Goal: Transaction & Acquisition: Purchase product/service

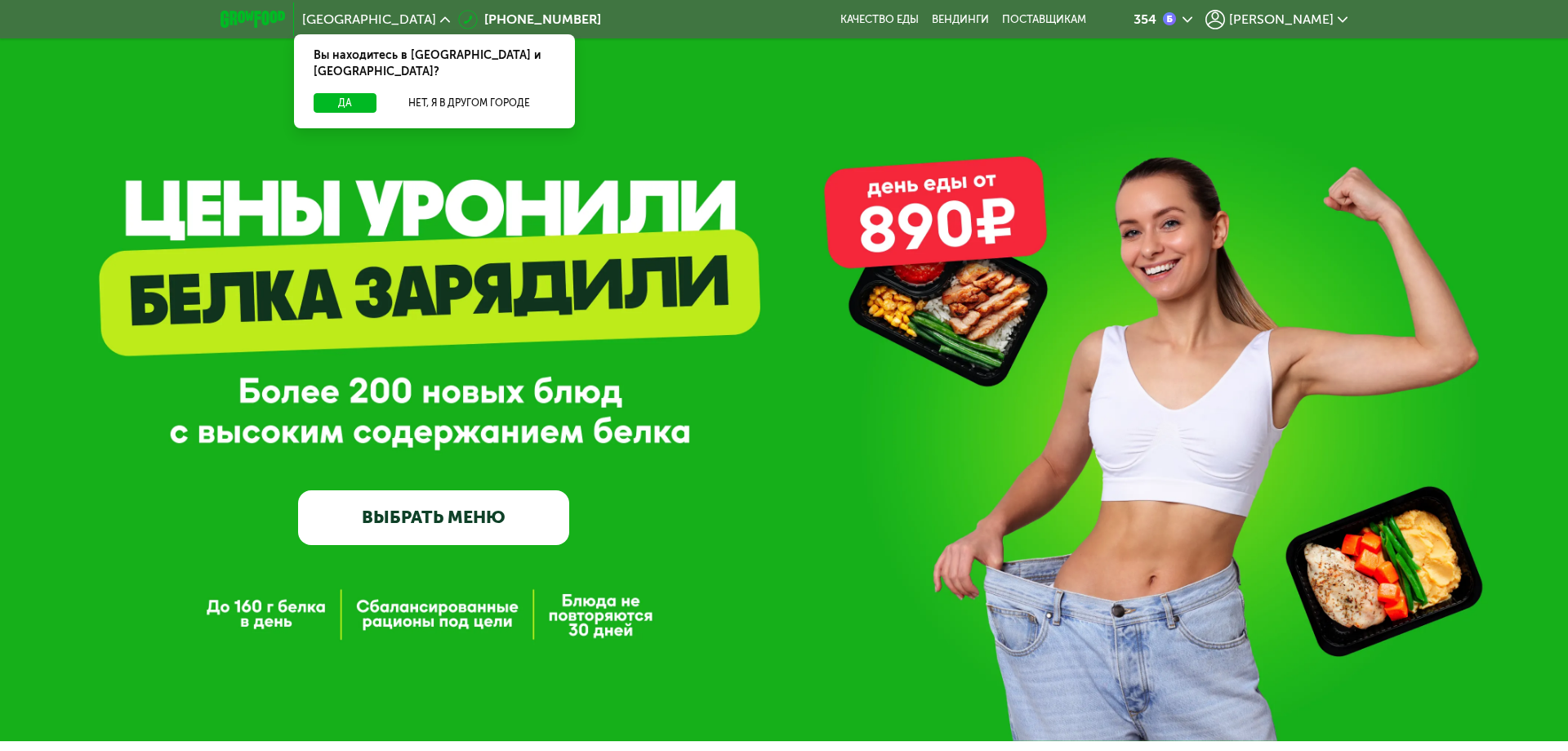
click at [1340, 28] on div "[PERSON_NAME]" at bounding box center [1276, 19] width 142 height 20
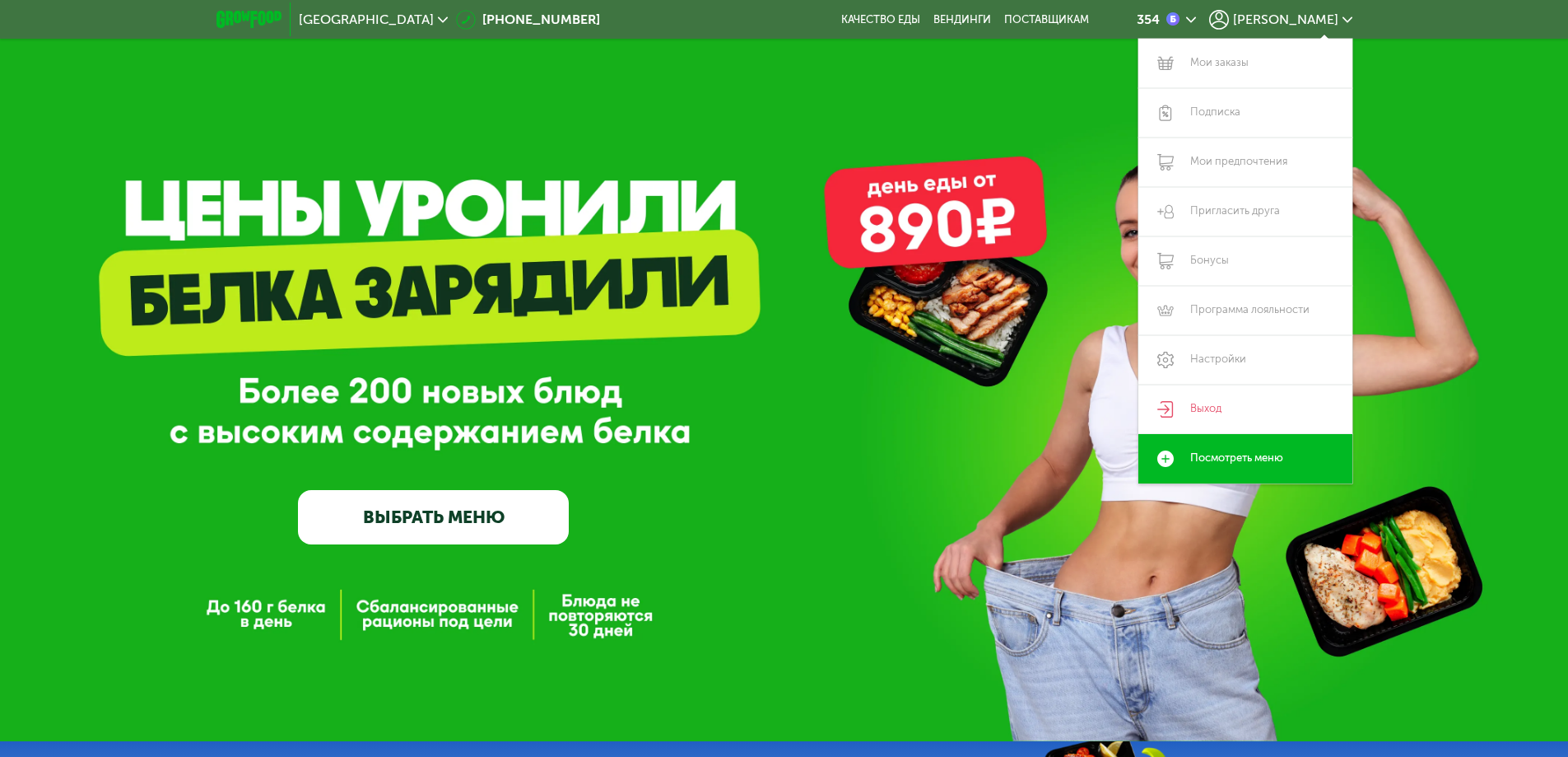
click at [1222, 407] on link "Выход" at bounding box center [1245, 409] width 214 height 49
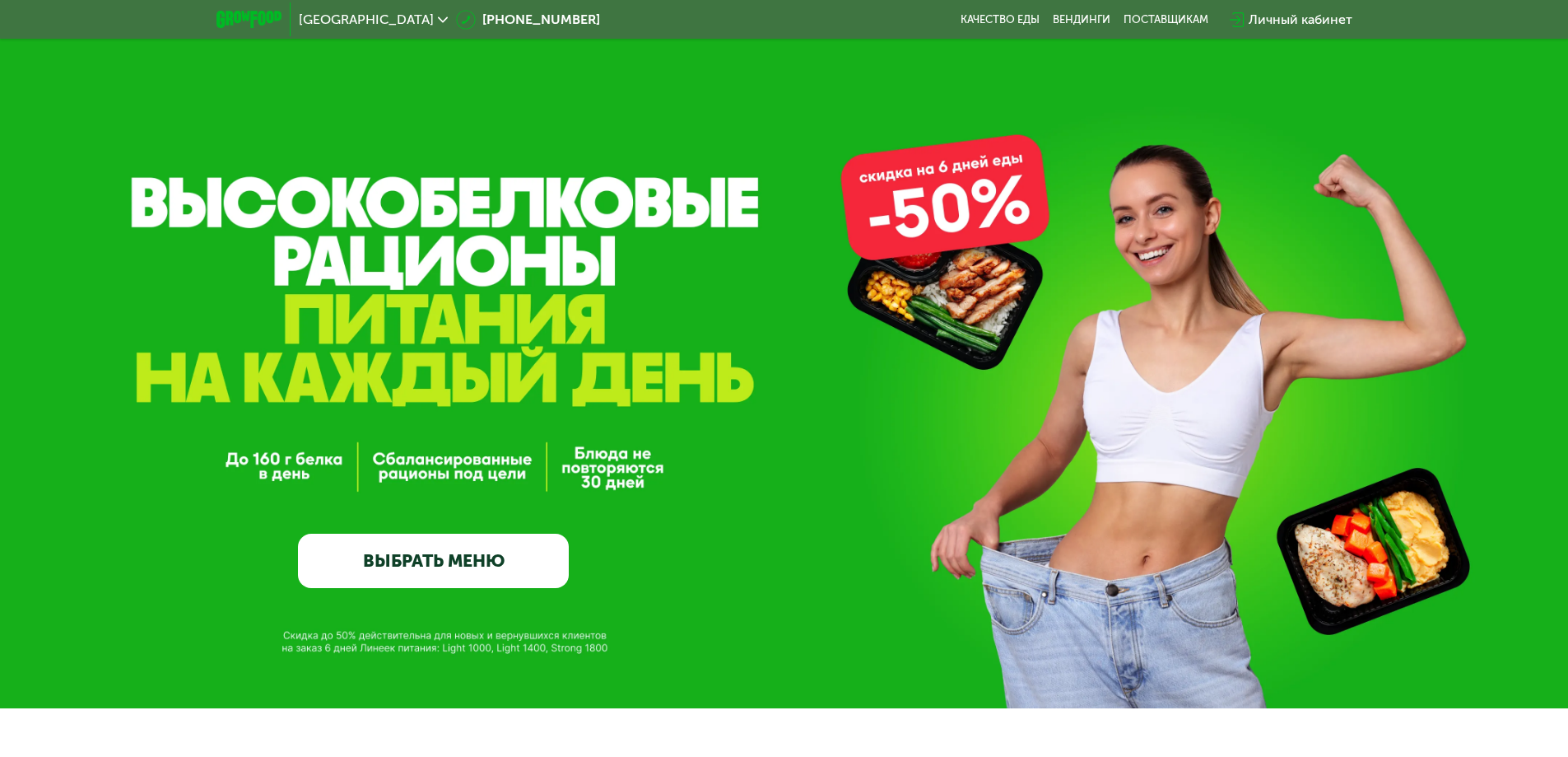
click at [440, 582] on link "ВЫБРАТЬ МЕНЮ" at bounding box center [433, 560] width 271 height 54
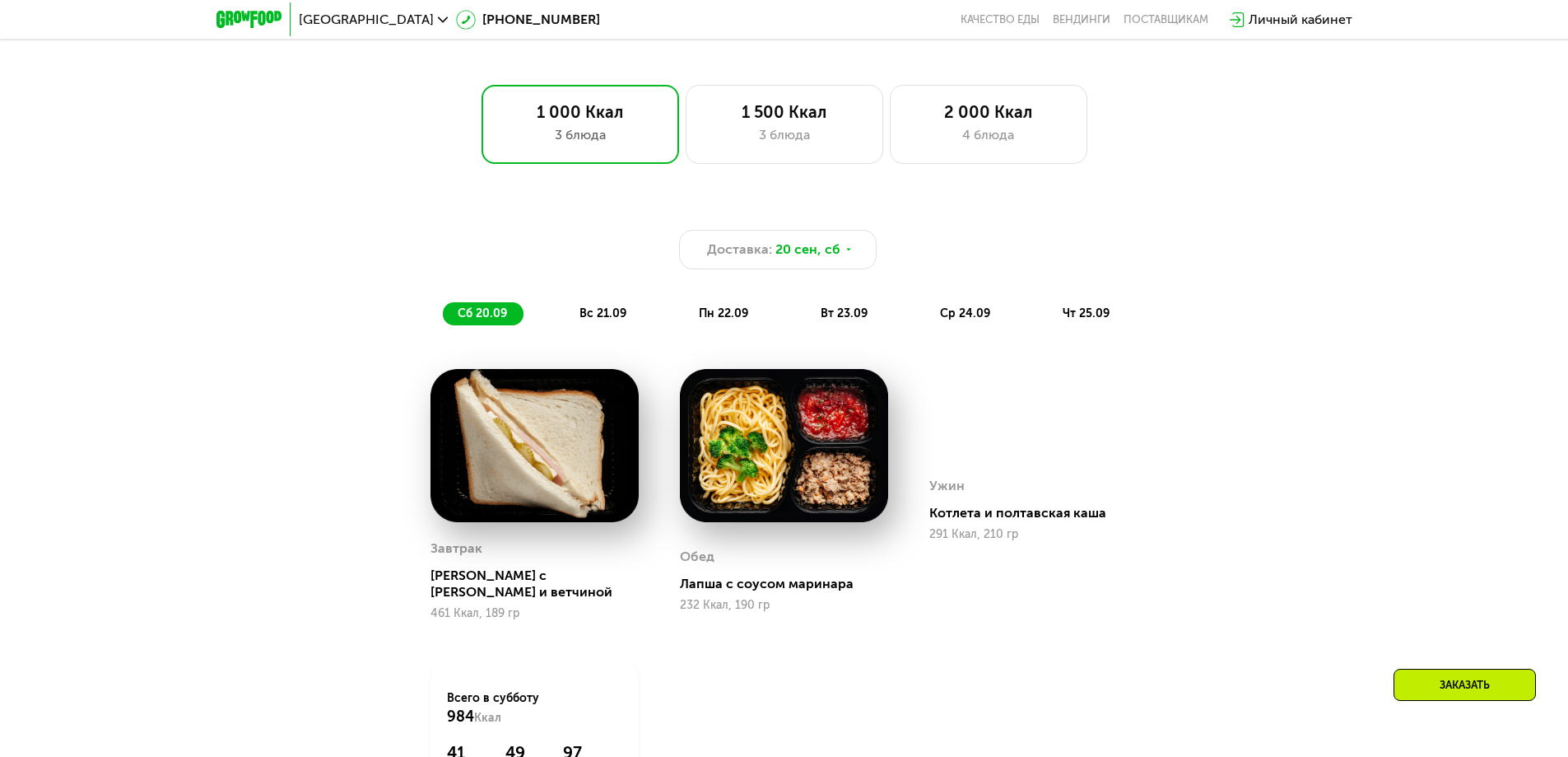
scroll to position [1460, 0]
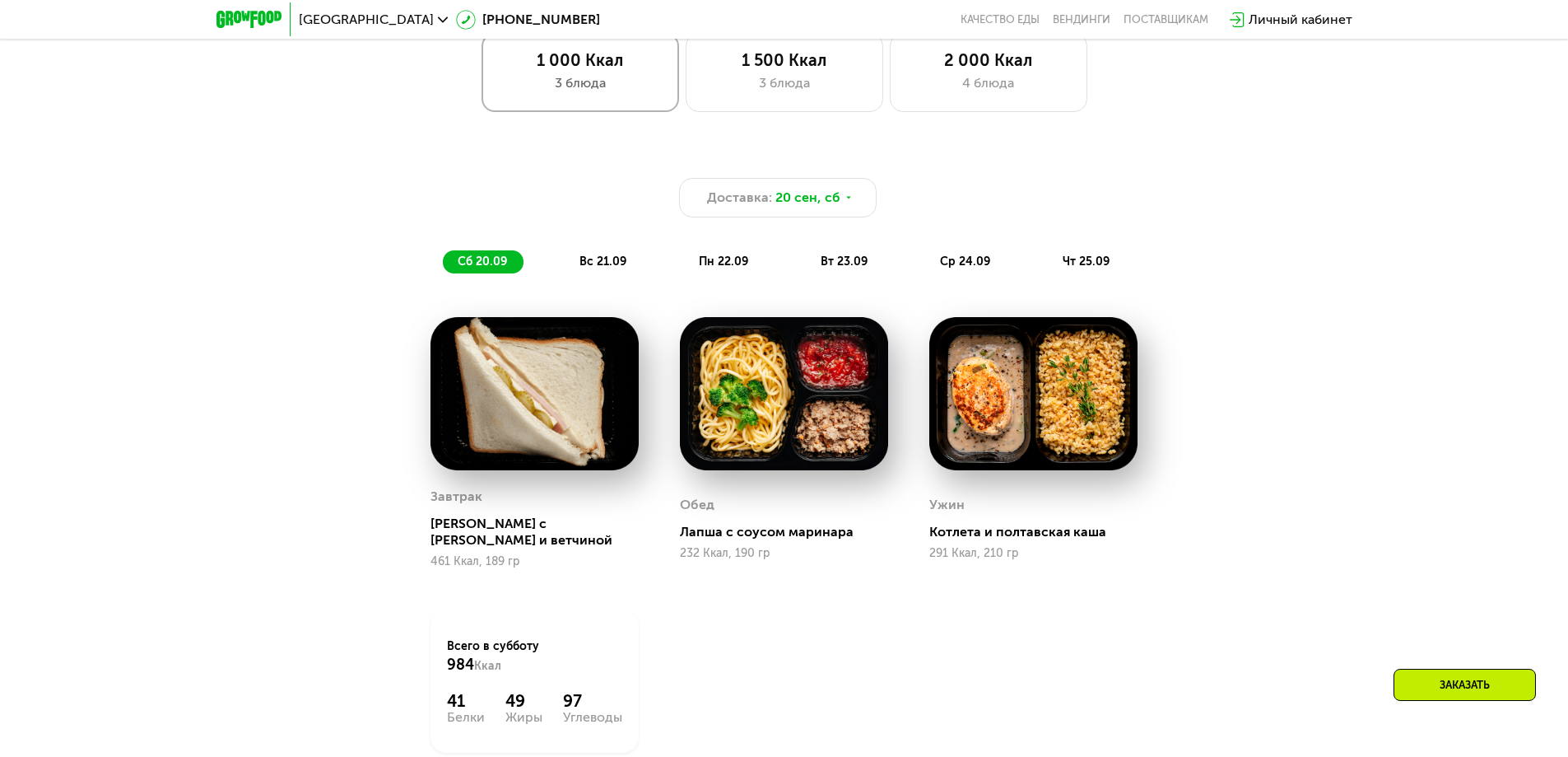
click at [617, 84] on div "3 блюда" at bounding box center [580, 83] width 163 height 20
click at [798, 206] on span "20 сен, сб" at bounding box center [808, 198] width 65 height 20
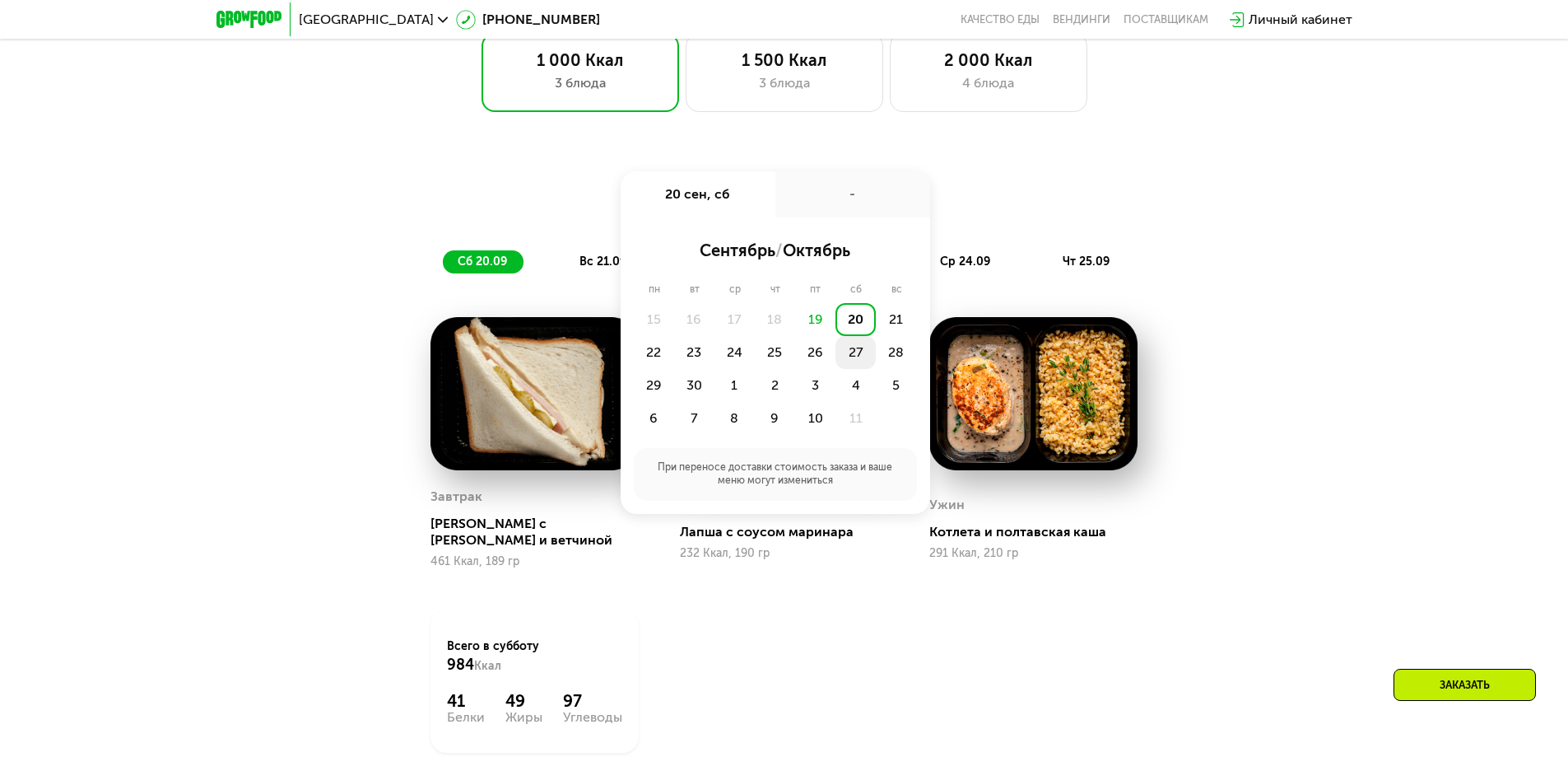
click at [860, 357] on div "27" at bounding box center [855, 352] width 41 height 33
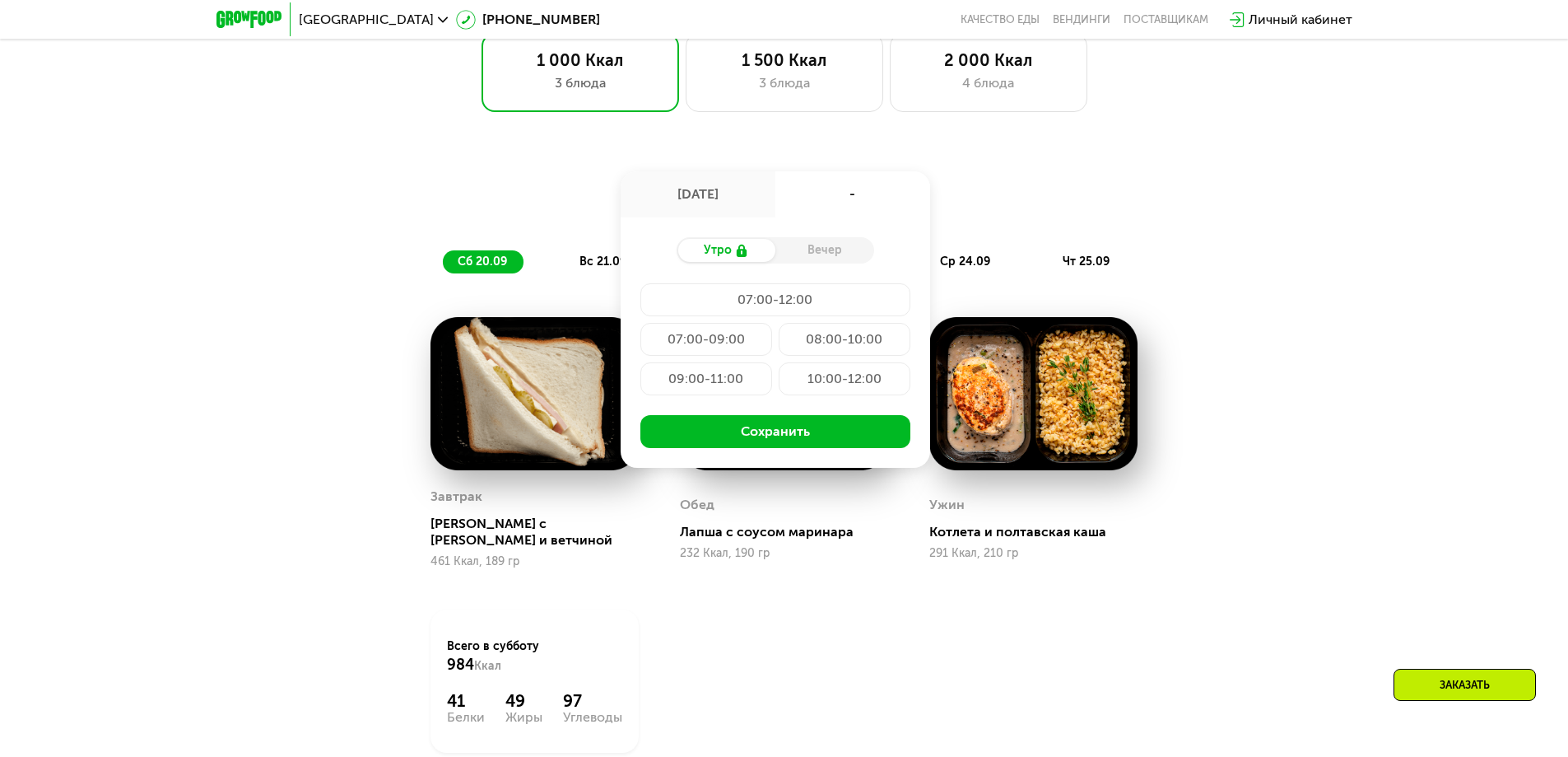
click at [803, 254] on div "Вечер" at bounding box center [825, 250] width 98 height 23
click at [827, 257] on div "Вечер" at bounding box center [825, 250] width 98 height 23
drag, startPoint x: 810, startPoint y: 249, endPoint x: 793, endPoint y: 266, distance: 24.0
click at [809, 249] on div "Вечер" at bounding box center [825, 250] width 98 height 23
click at [793, 262] on div "Вечер" at bounding box center [825, 250] width 98 height 23
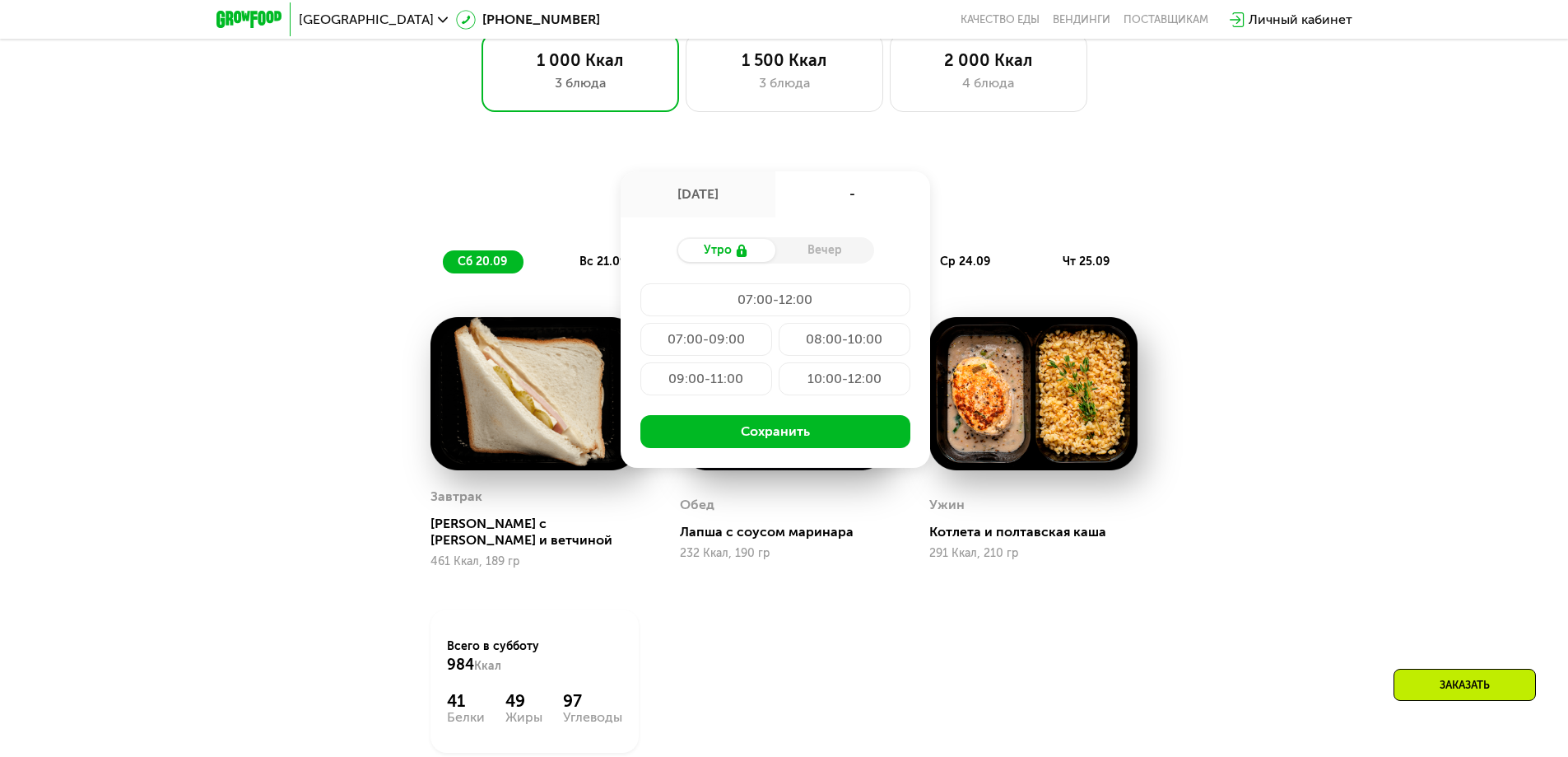
click at [799, 262] on div "Вечер" at bounding box center [825, 250] width 98 height 23
click at [815, 255] on div "Вечер" at bounding box center [825, 250] width 98 height 23
click at [724, 262] on div "Утро" at bounding box center [726, 250] width 98 height 23
click at [821, 262] on div "Вечер" at bounding box center [825, 250] width 98 height 23
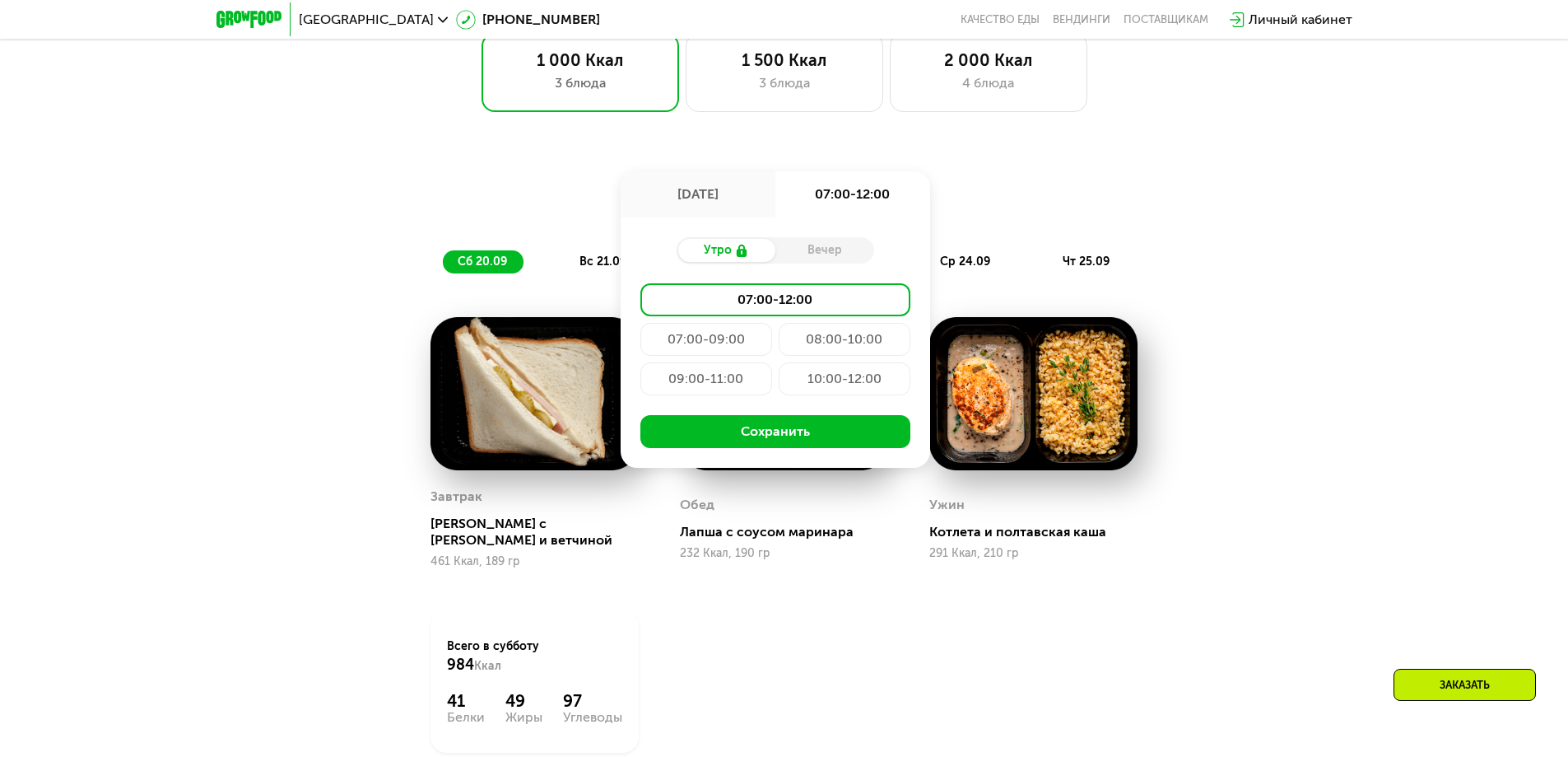
click at [823, 261] on div "Вечер" at bounding box center [825, 250] width 98 height 23
click at [827, 260] on div "Вечер" at bounding box center [825, 250] width 98 height 23
click at [834, 254] on div "Вечер" at bounding box center [825, 250] width 98 height 23
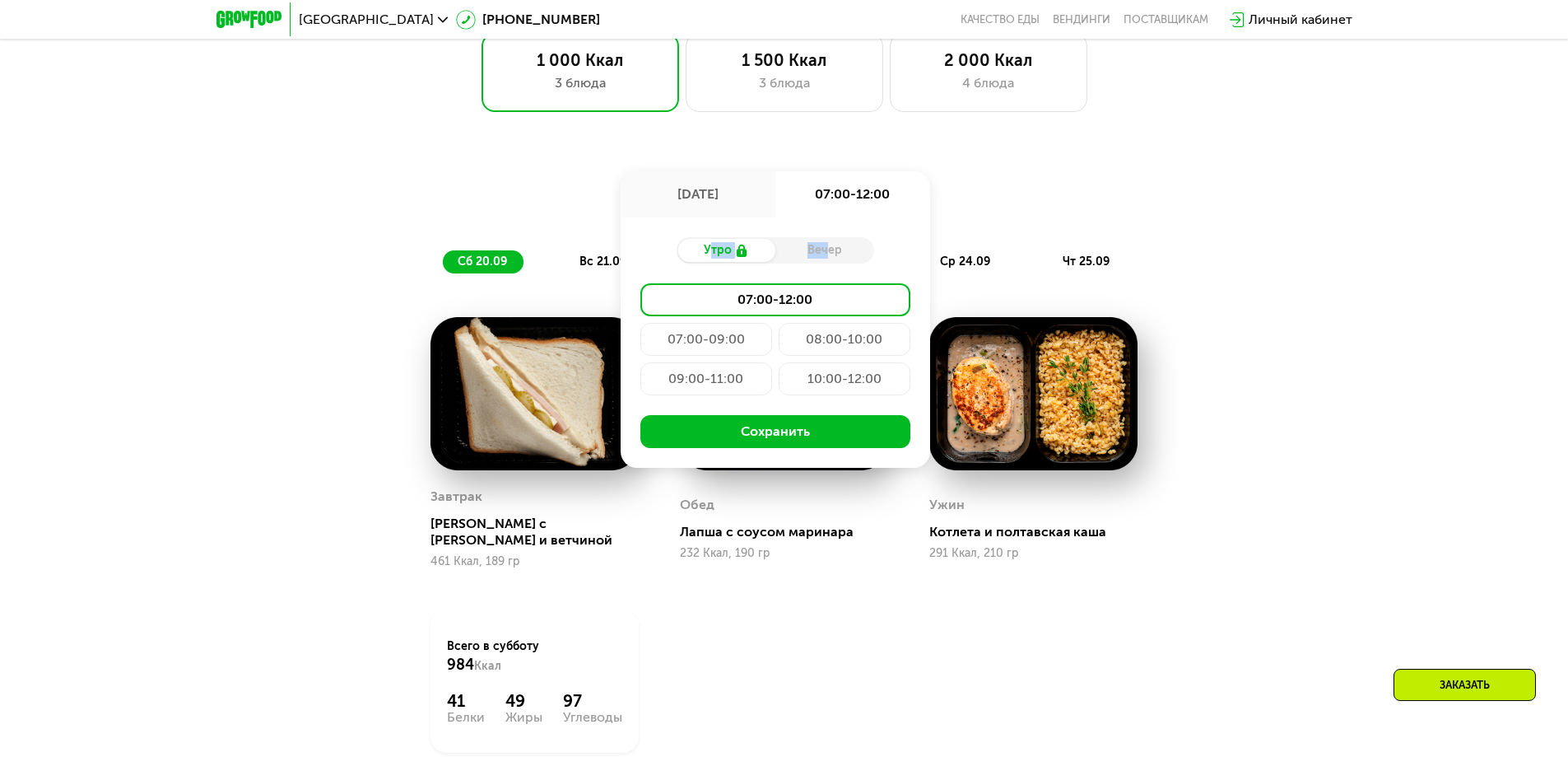
drag, startPoint x: 702, startPoint y: 247, endPoint x: 822, endPoint y: 262, distance: 120.9
click at [822, 262] on div "Утро Вечер" at bounding box center [775, 250] width 198 height 27
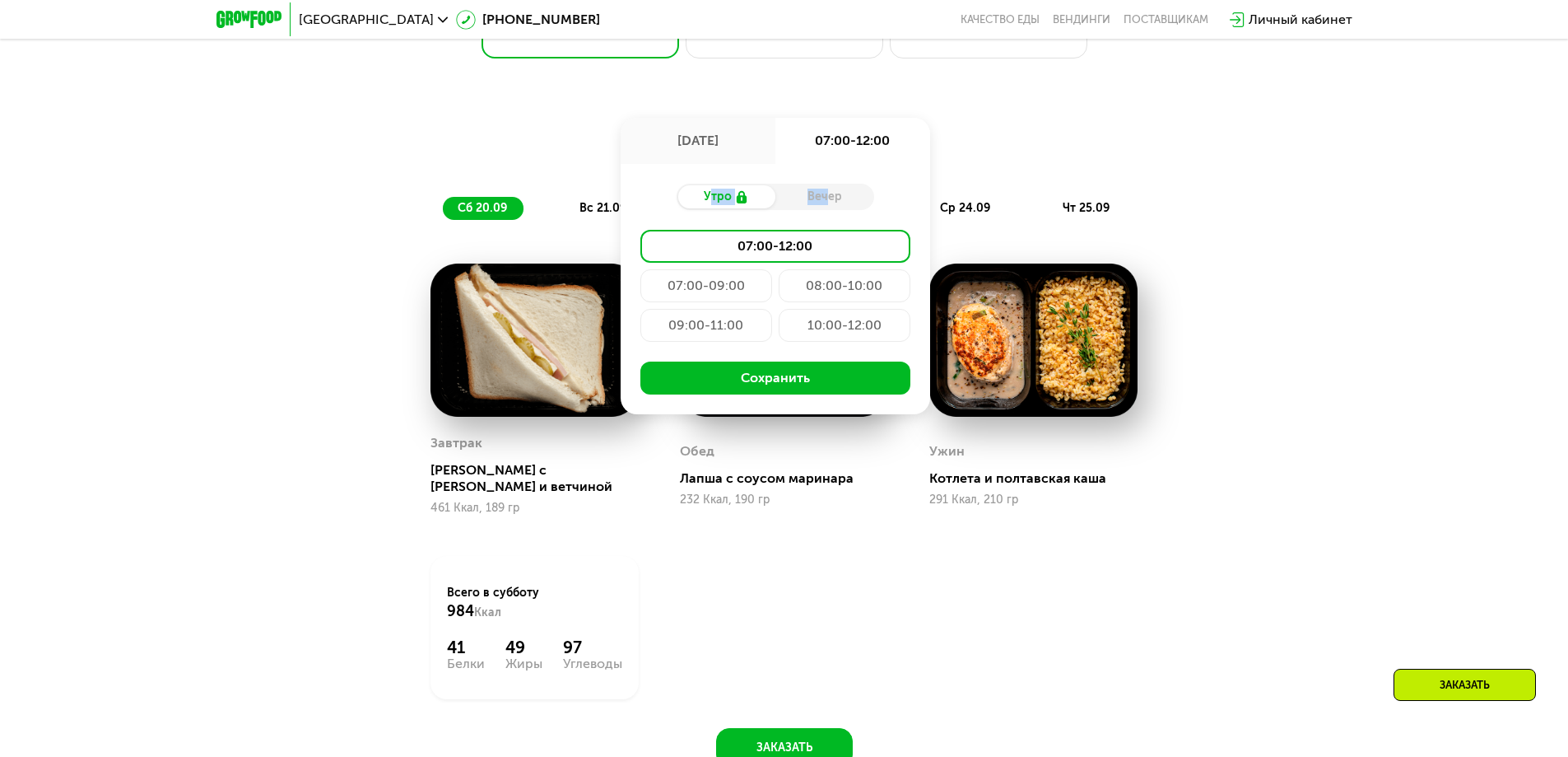
scroll to position [1543, 0]
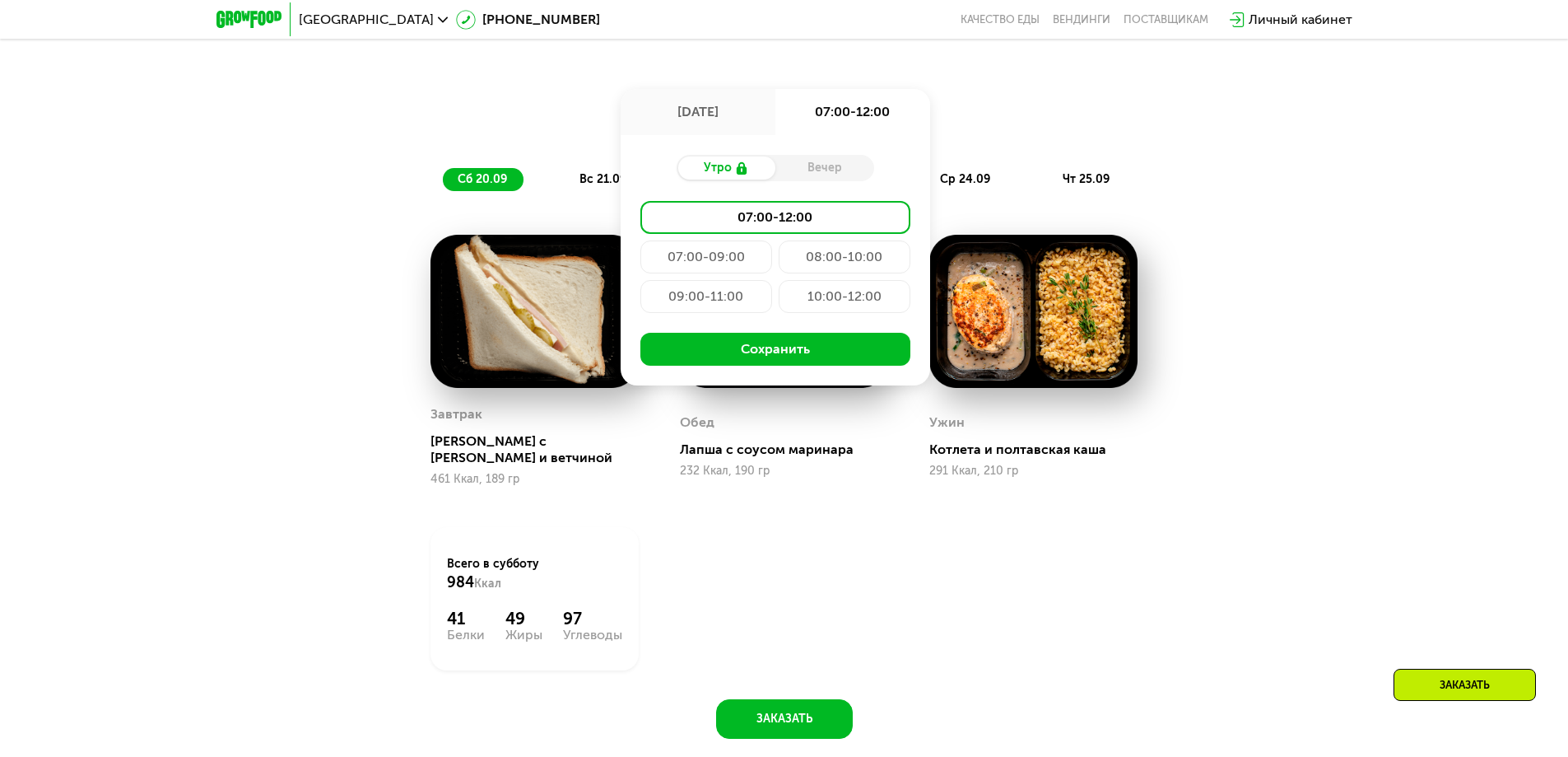
click at [819, 299] on div "10:00-12:00" at bounding box center [844, 296] width 132 height 33
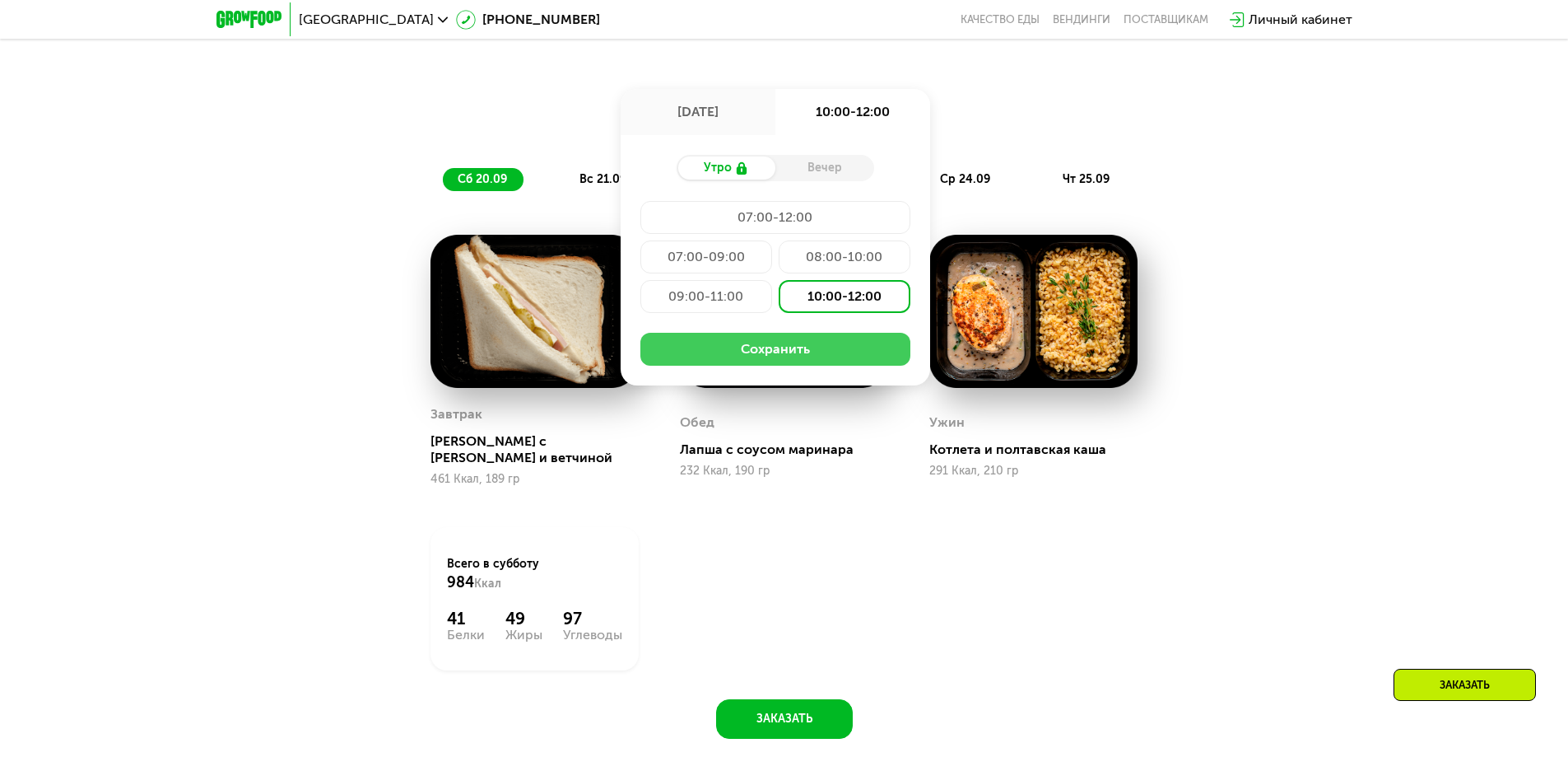
click at [841, 366] on button "Сохранить" at bounding box center [775, 349] width 270 height 33
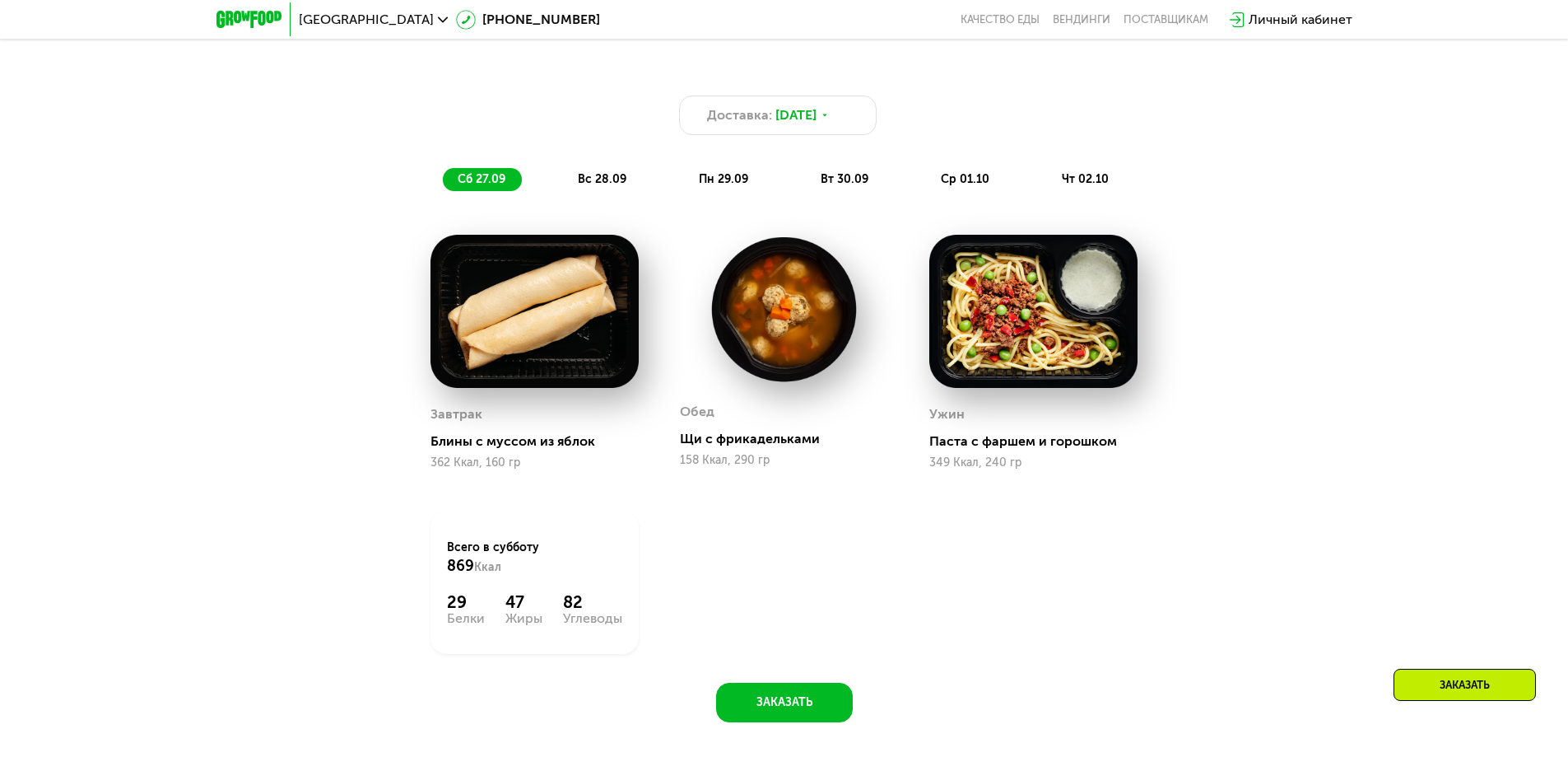
click at [621, 186] on span "вс 28.09" at bounding box center [602, 179] width 48 height 14
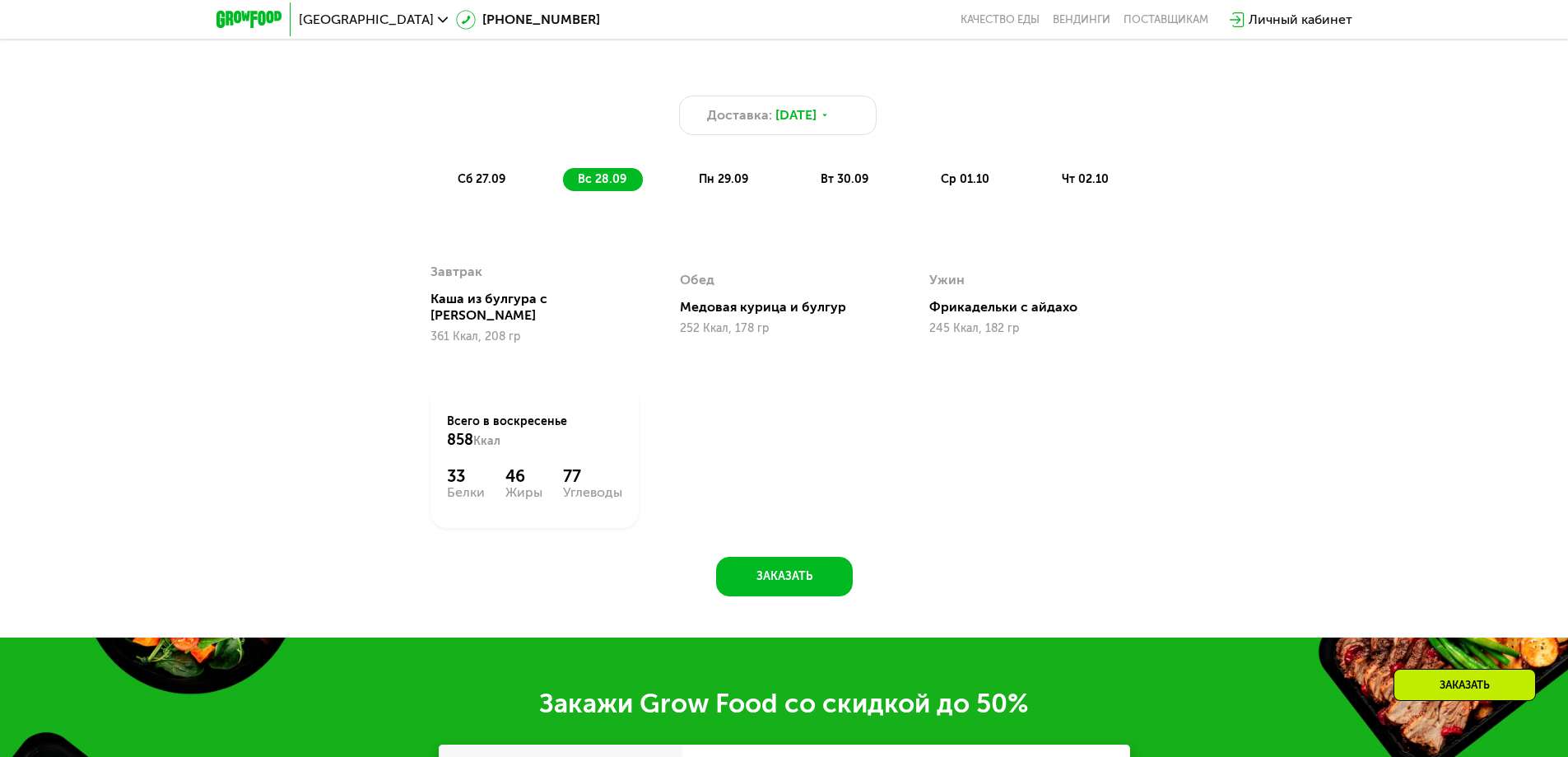
click at [743, 191] on div "пн 29.09" at bounding box center [724, 180] width 80 height 23
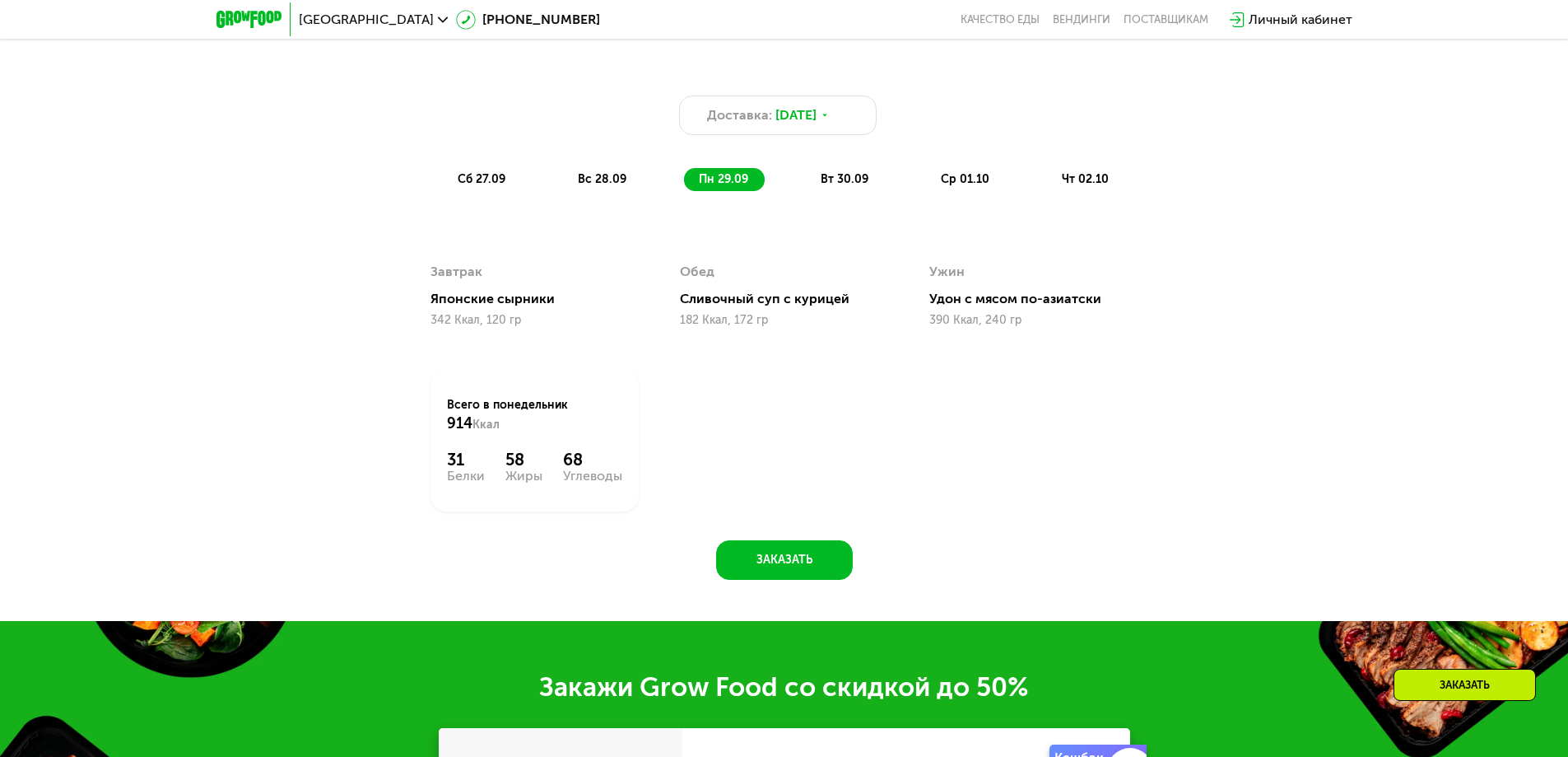
click at [846, 174] on div "вт 30.09" at bounding box center [846, 180] width 79 height 23
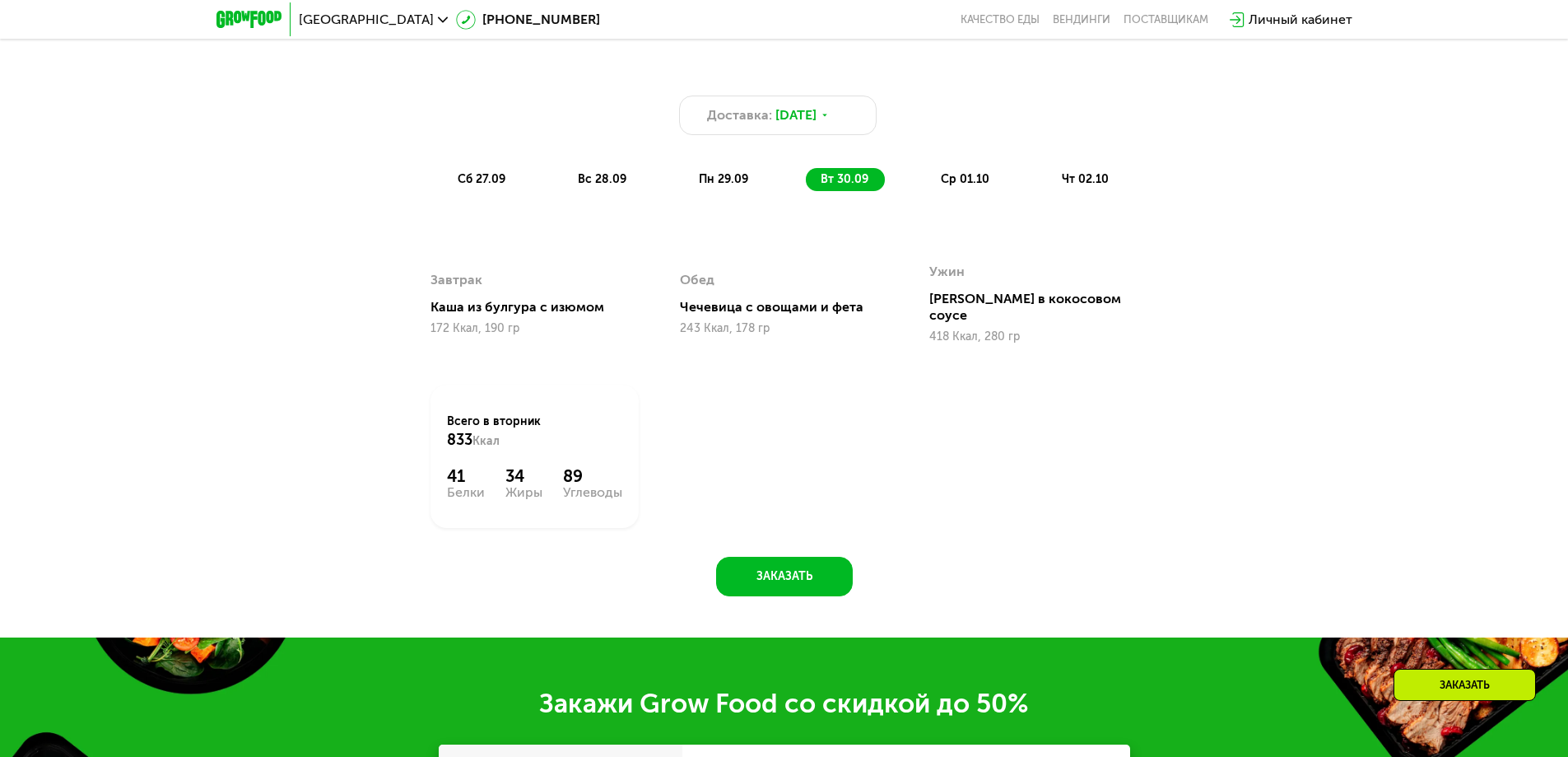
click at [956, 186] on span "ср 01.10" at bounding box center [965, 179] width 48 height 14
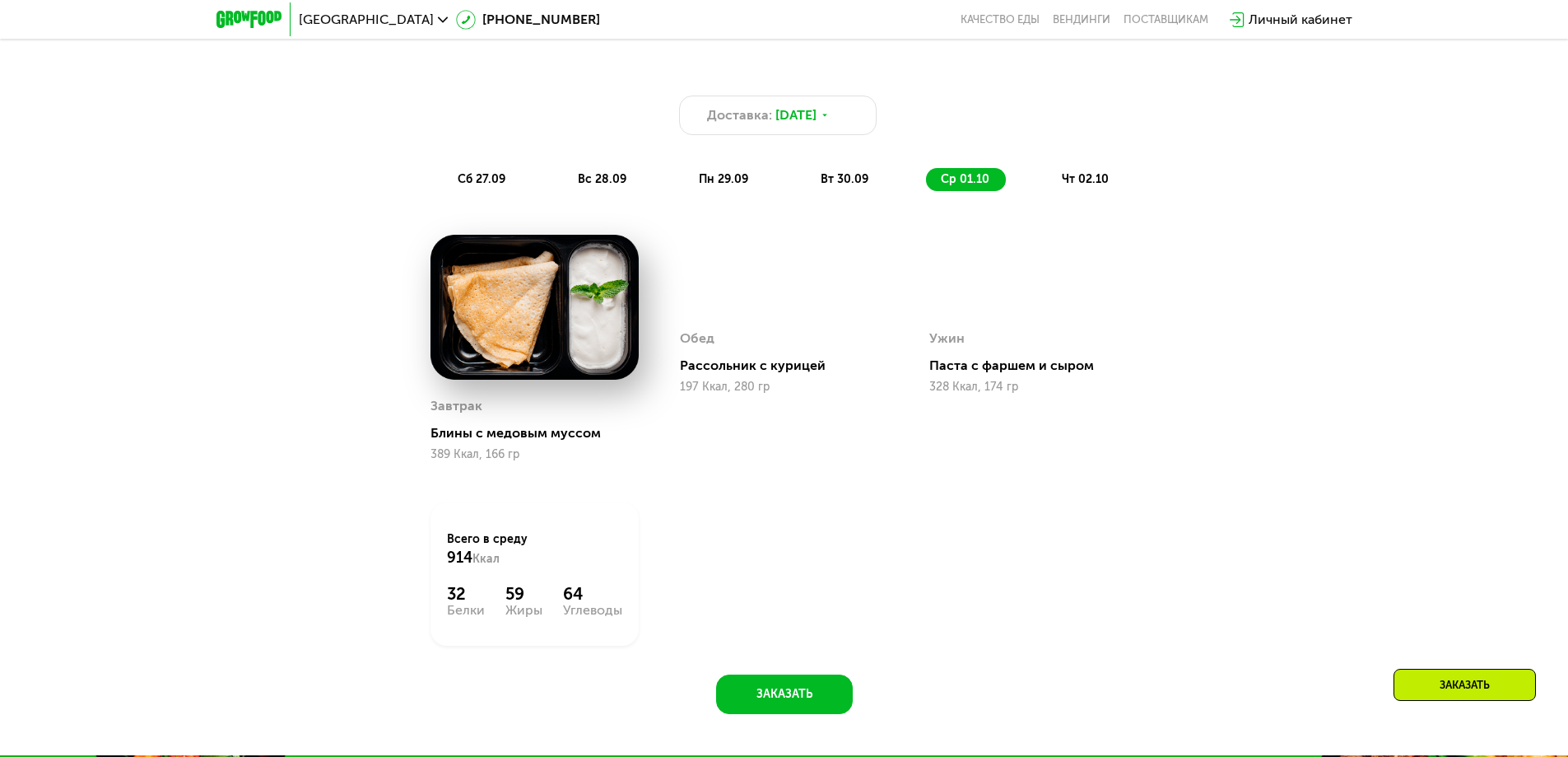
click at [1097, 177] on span "чт 02.10" at bounding box center [1086, 179] width 47 height 14
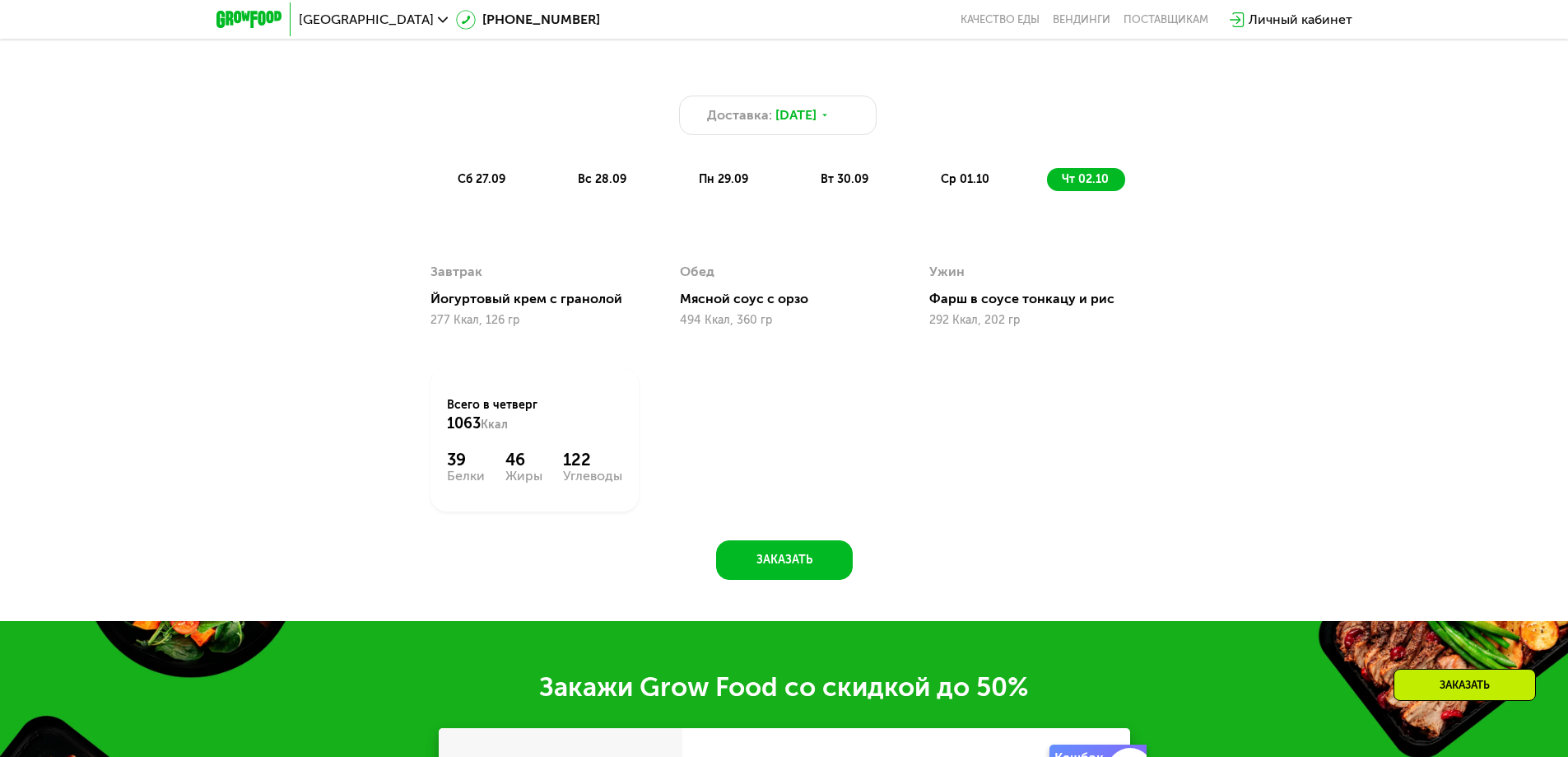
click at [813, 684] on div "Доставка: [DATE] сб 27.09 вс 28.09 пн 29.09 вт 30.09 ср 01.10 чт 02.10 Завтрак …" at bounding box center [784, 391] width 1014 height 663
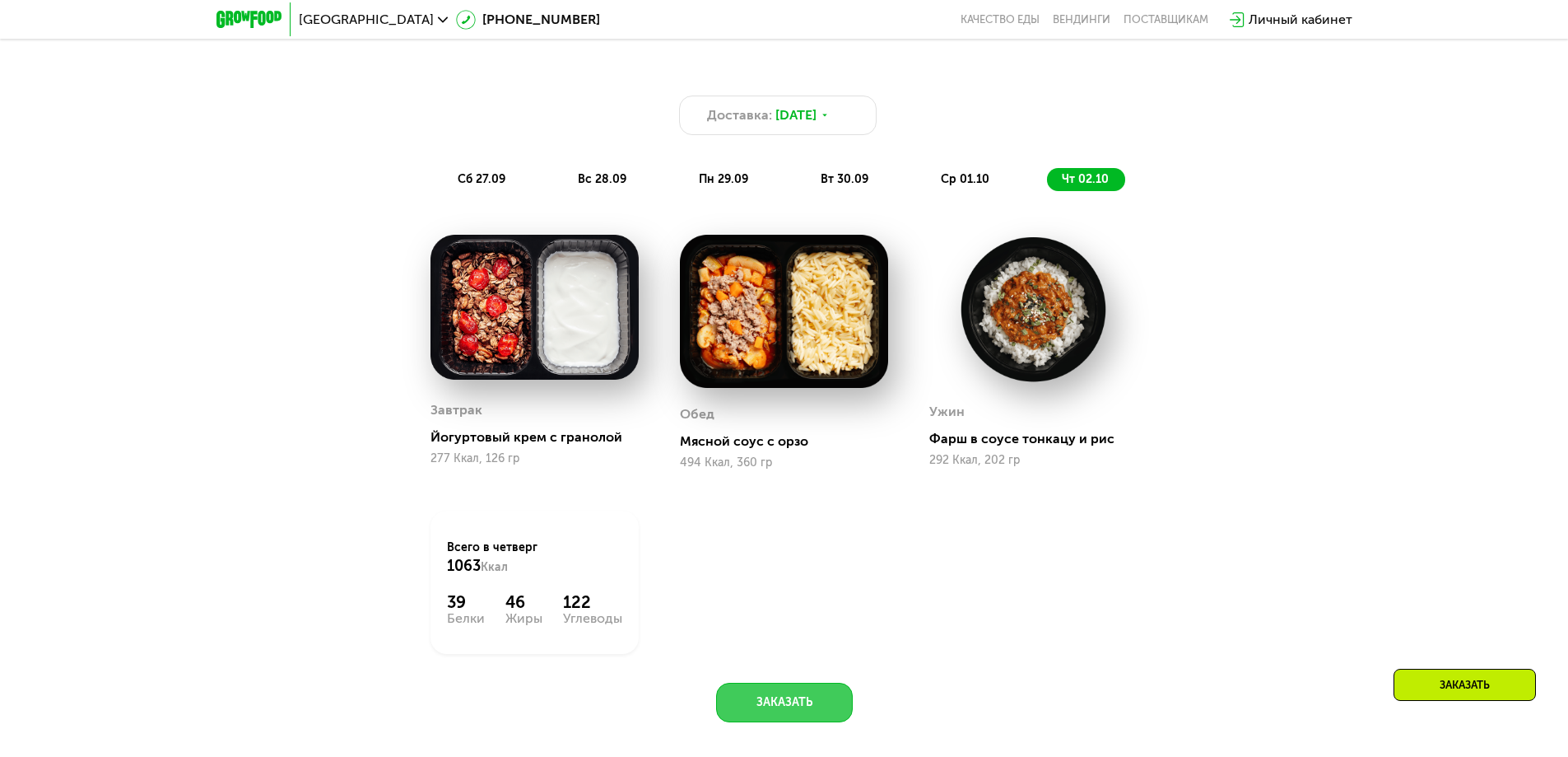
click at [803, 697] on button "Заказать" at bounding box center [784, 703] width 136 height 40
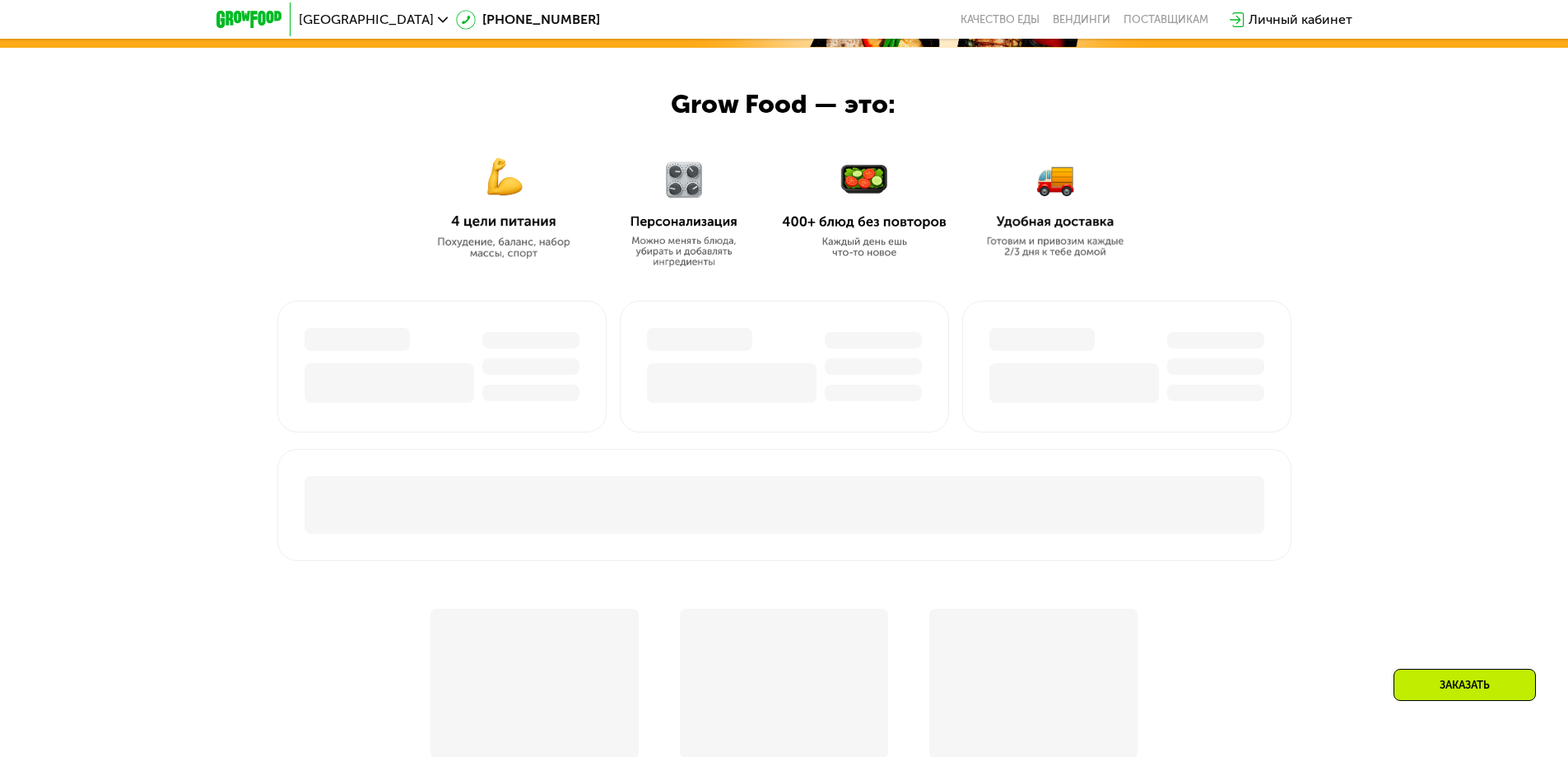
scroll to position [720, 0]
